Goal: Find specific page/section

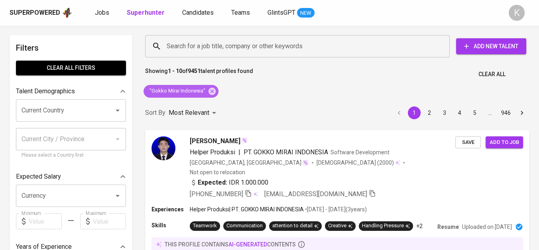
click at [211, 90] on icon at bounding box center [212, 91] width 9 height 9
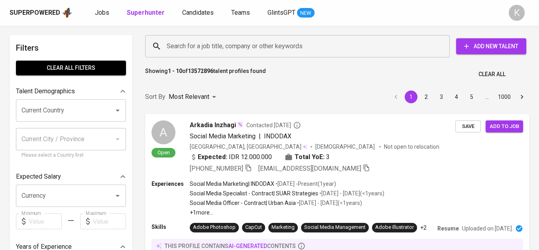
click at [247, 46] on input "Search for a job title, company or other keywords" at bounding box center [299, 46] width 269 height 15
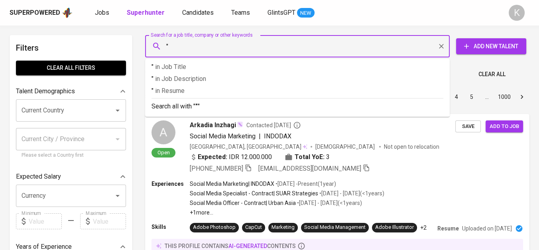
paste input "hexpharm jaya laboratories"
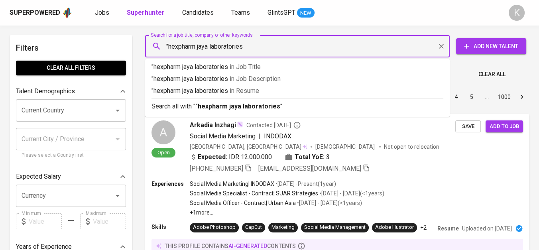
type input ""hexpharm jaya laboratories""
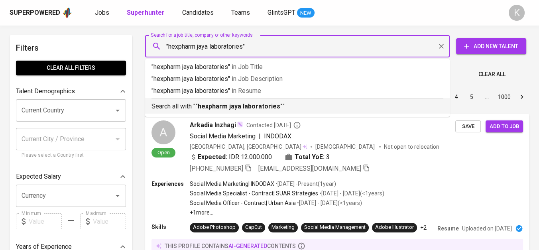
click at [271, 104] on b ""hexpharm jaya laboratories"" at bounding box center [238, 106] width 87 height 8
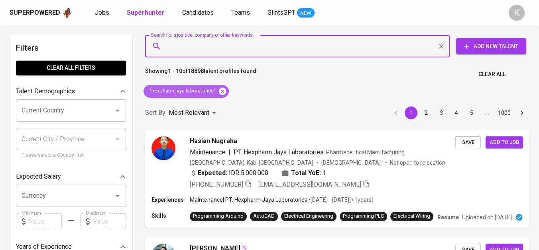
click at [222, 90] on icon at bounding box center [222, 90] width 7 height 7
